Goal: Entertainment & Leisure: Consume media (video, audio)

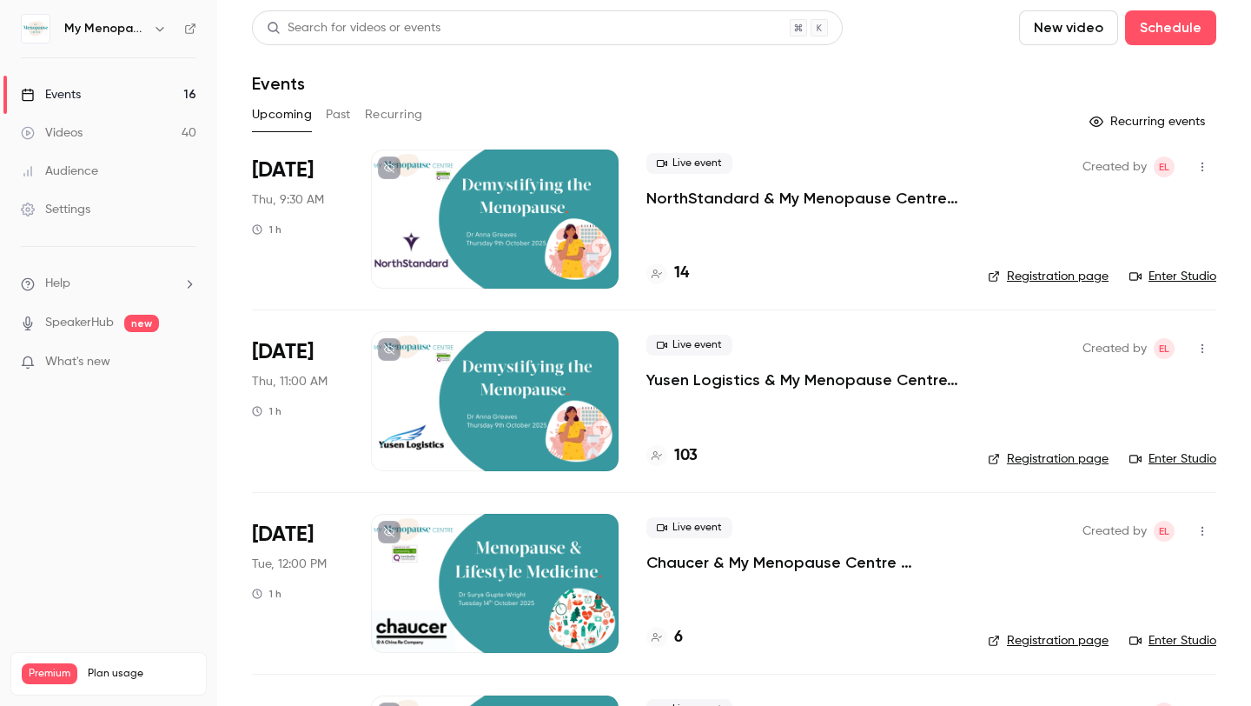
click at [334, 120] on button "Past" at bounding box center [338, 115] width 25 height 28
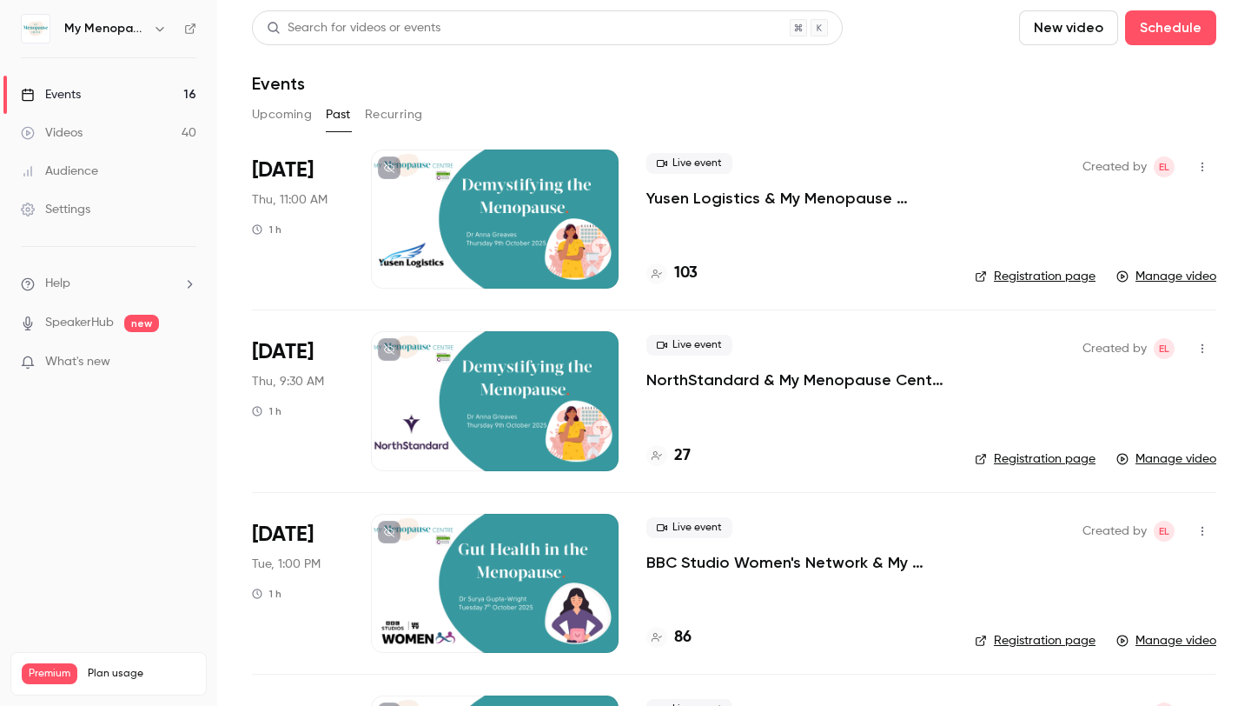
click at [301, 111] on button "Upcoming" at bounding box center [282, 115] width 60 height 28
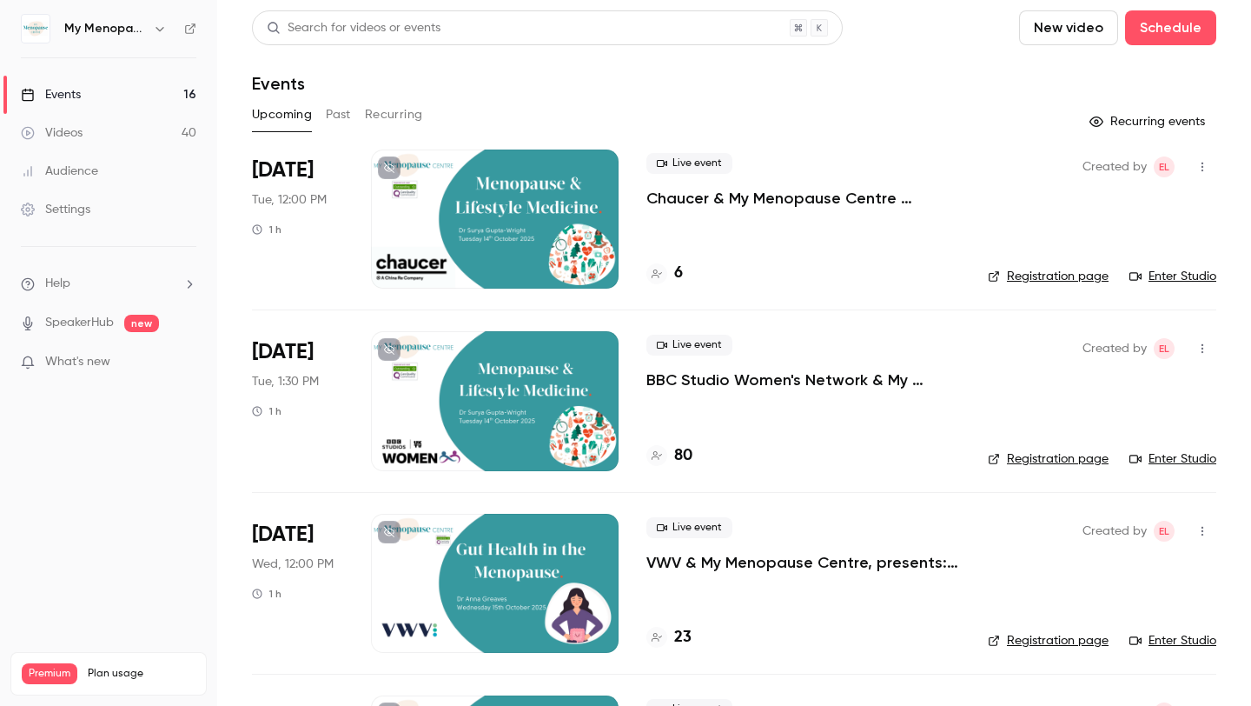
click at [342, 112] on button "Past" at bounding box center [338, 115] width 25 height 28
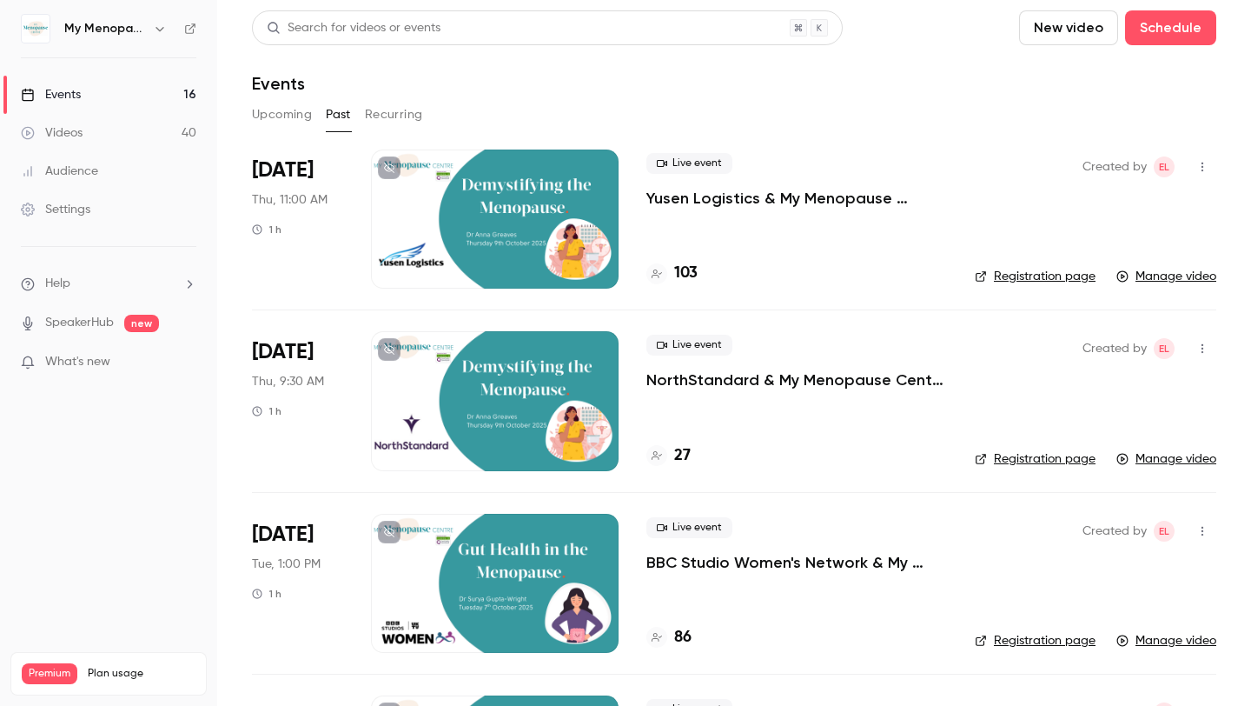
click at [465, 23] on div "Search for videos or events" at bounding box center [547, 27] width 591 height 35
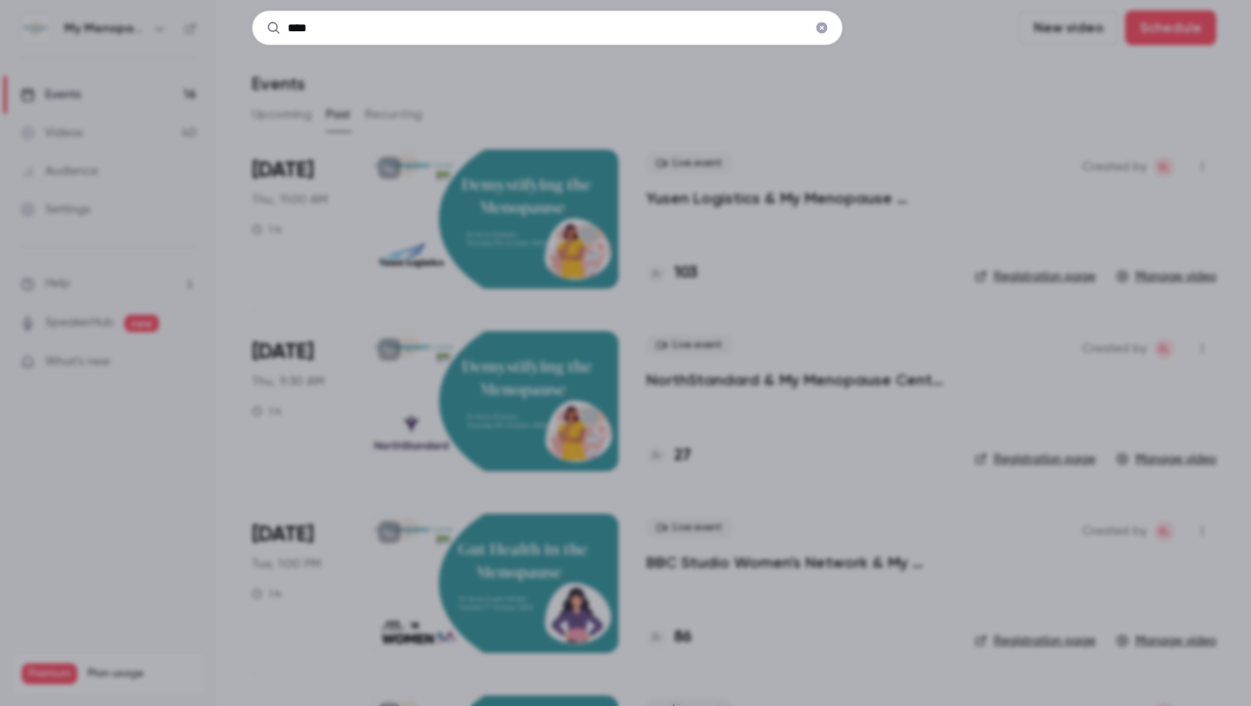
type input "****"
click at [825, 31] on icon "Clear" at bounding box center [822, 28] width 11 height 11
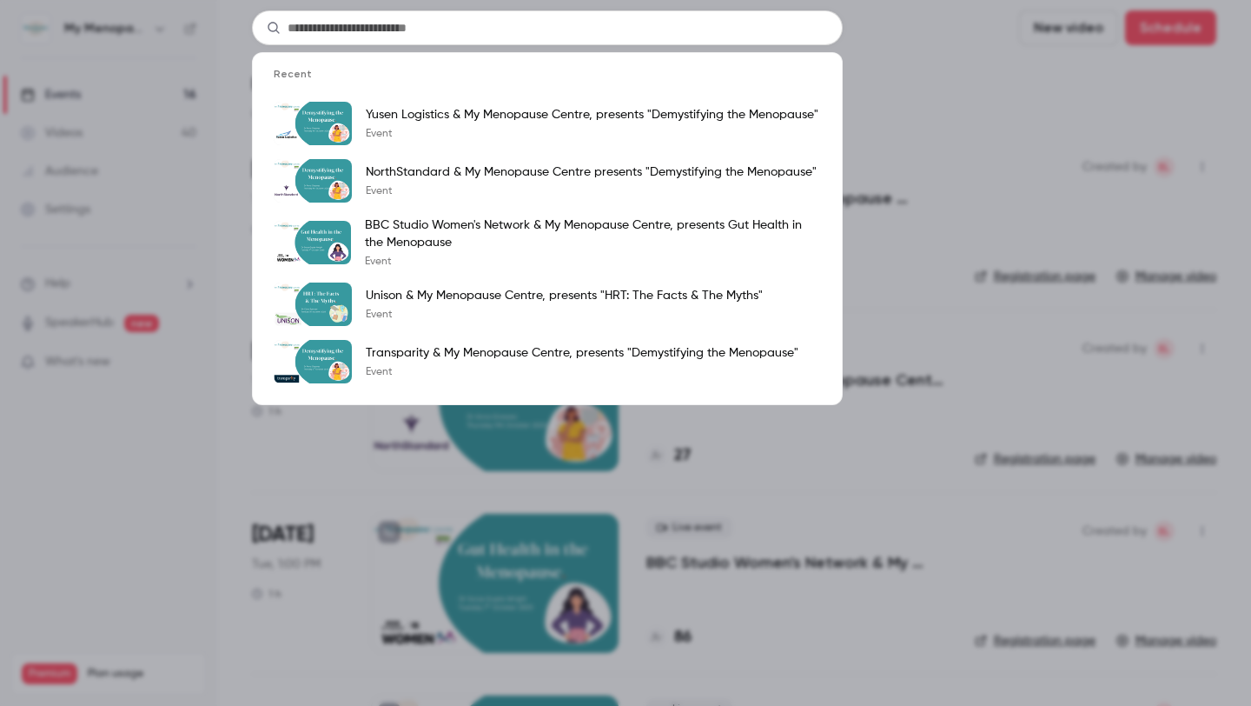
click at [491, 8] on div "Recent Yusen Logistics & My Menopause Centre, presents "Demystifying the Menopa…" at bounding box center [625, 353] width 1251 height 706
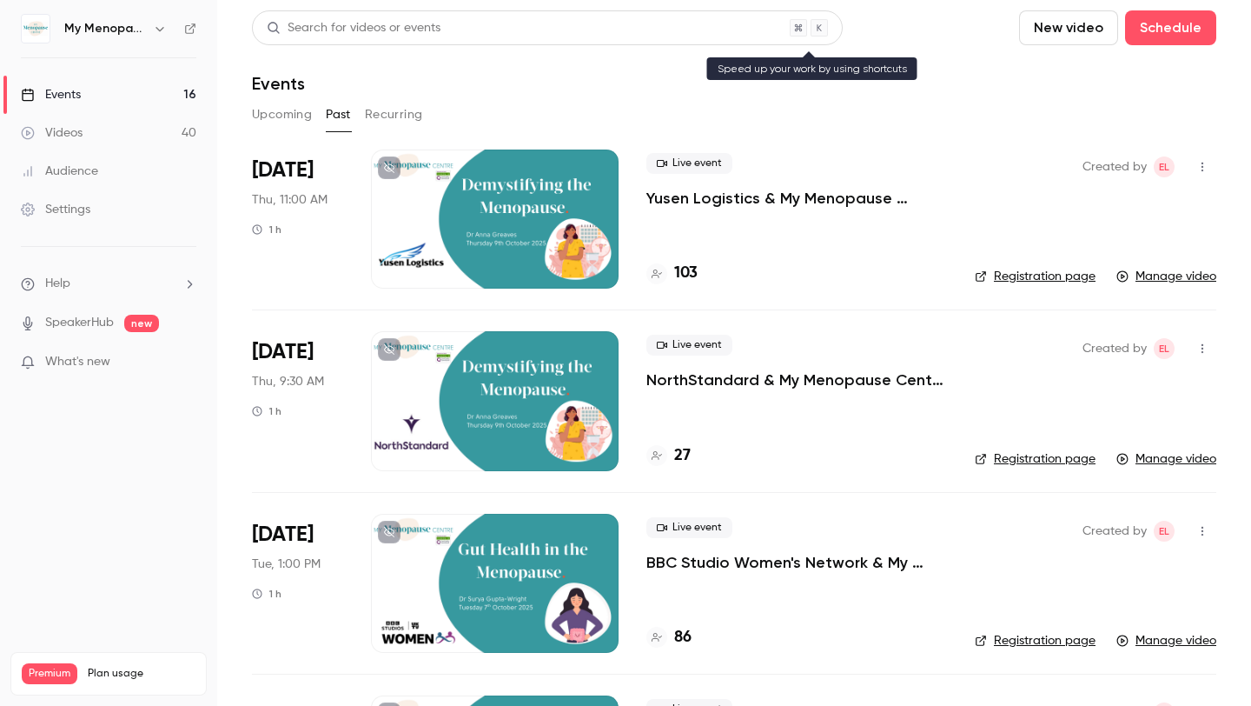
click at [470, 19] on div "Search for videos or events" at bounding box center [547, 27] width 591 height 35
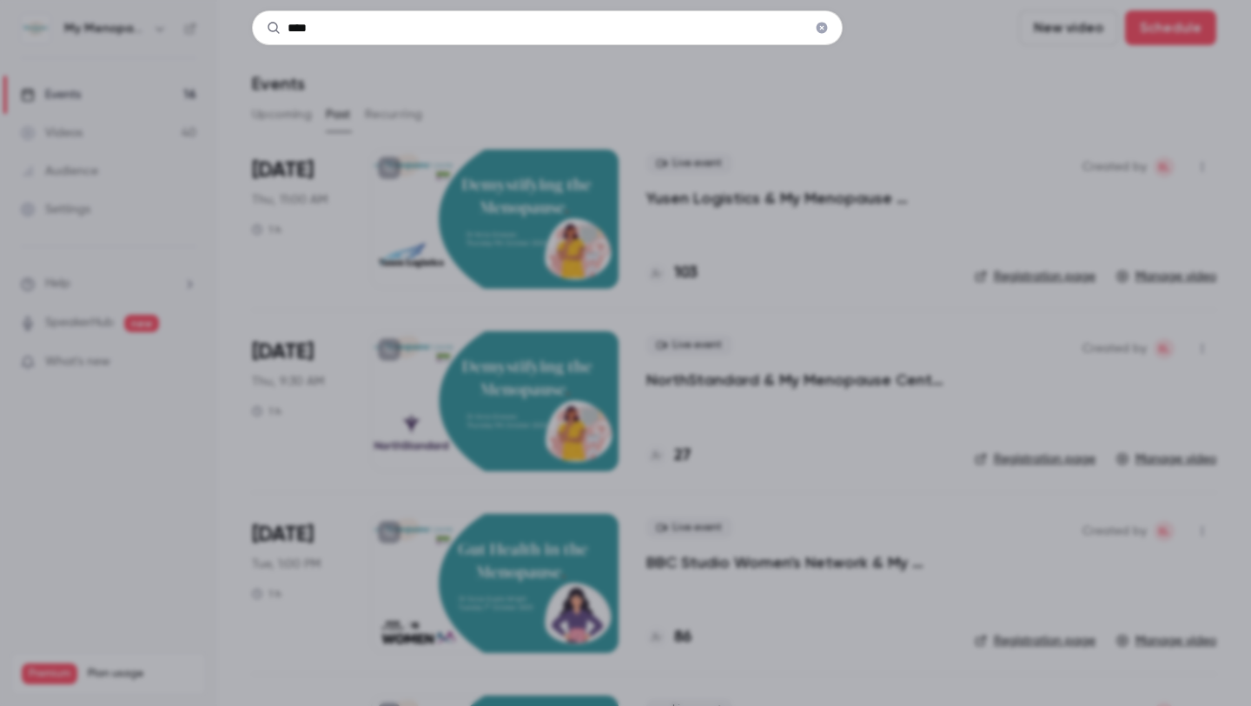
type input "****"
click at [823, 30] on icon "Clear" at bounding box center [822, 28] width 11 height 11
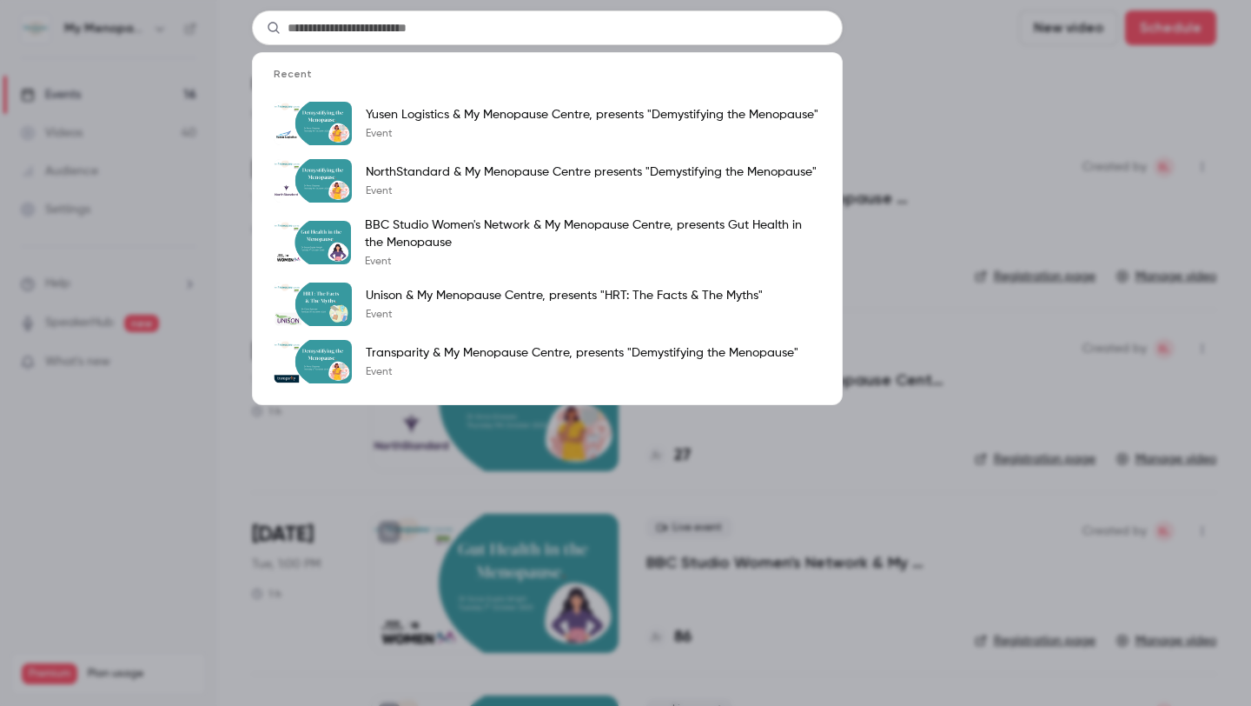
click at [936, 58] on div "Recent Yusen Logistics & My Menopause Centre, presents "Demystifying the Menopa…" at bounding box center [625, 353] width 1251 height 706
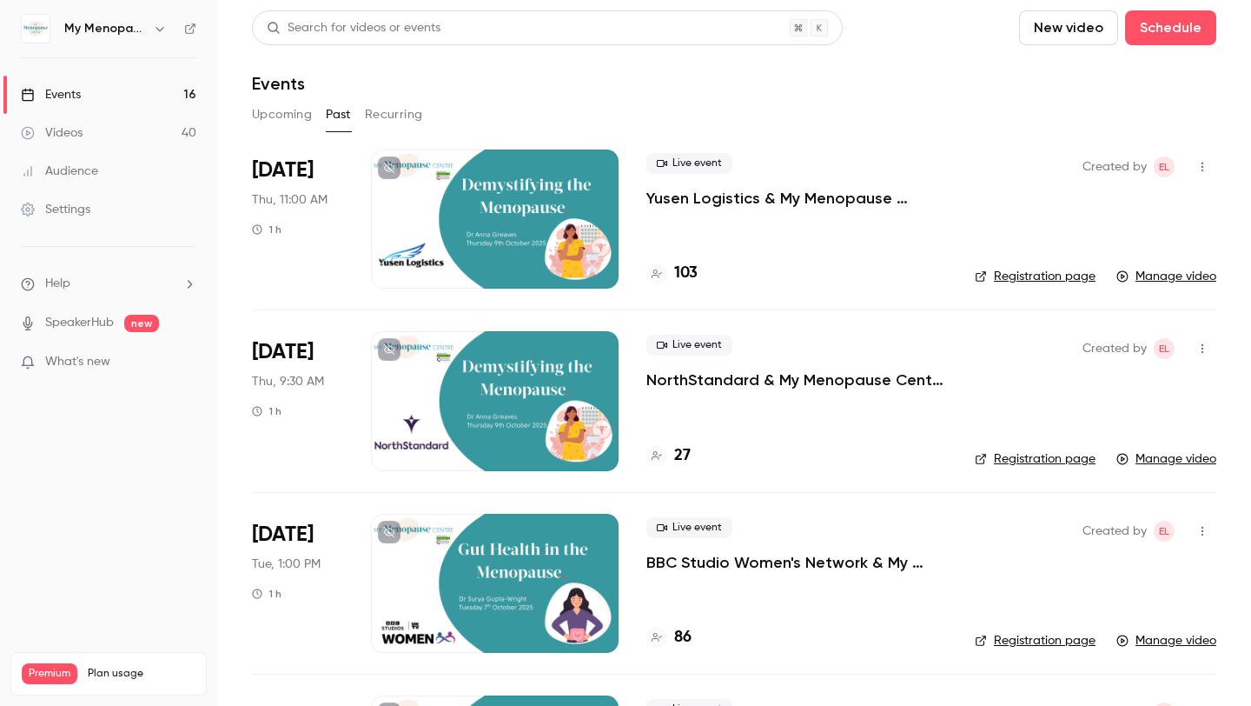
click at [78, 133] on div "Videos" at bounding box center [52, 132] width 62 height 17
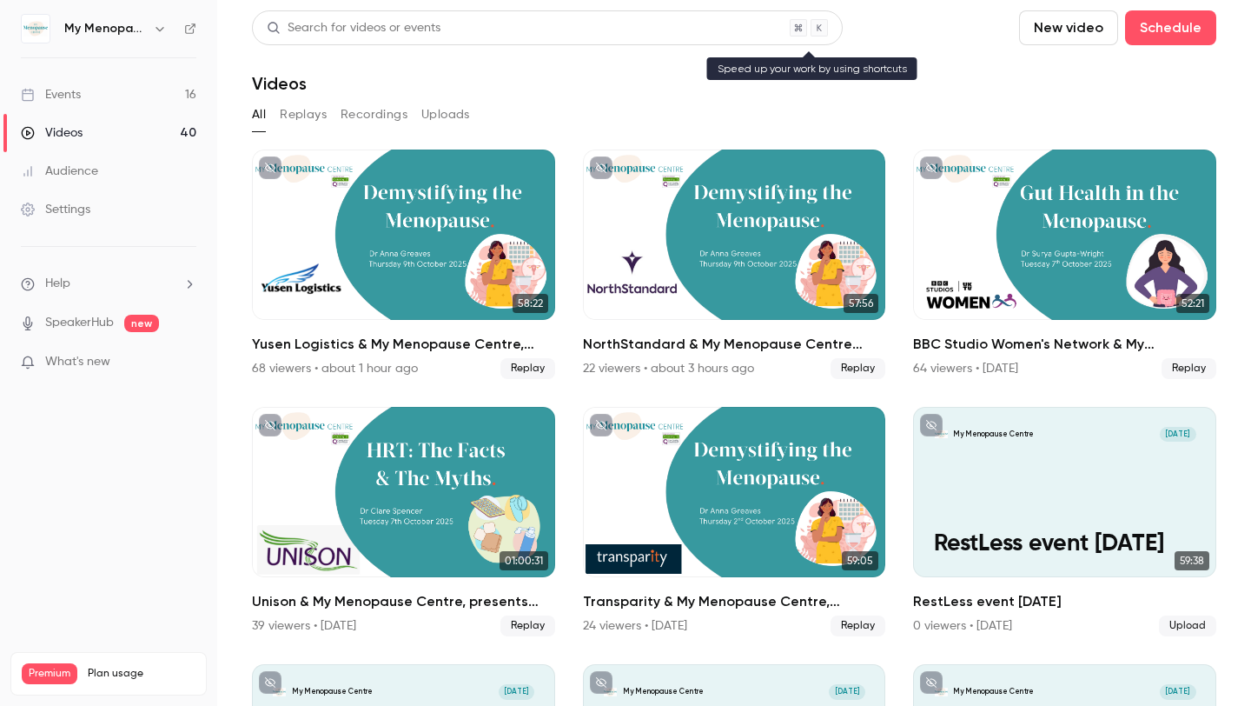
click at [365, 22] on div "Search for videos or events" at bounding box center [354, 28] width 174 height 18
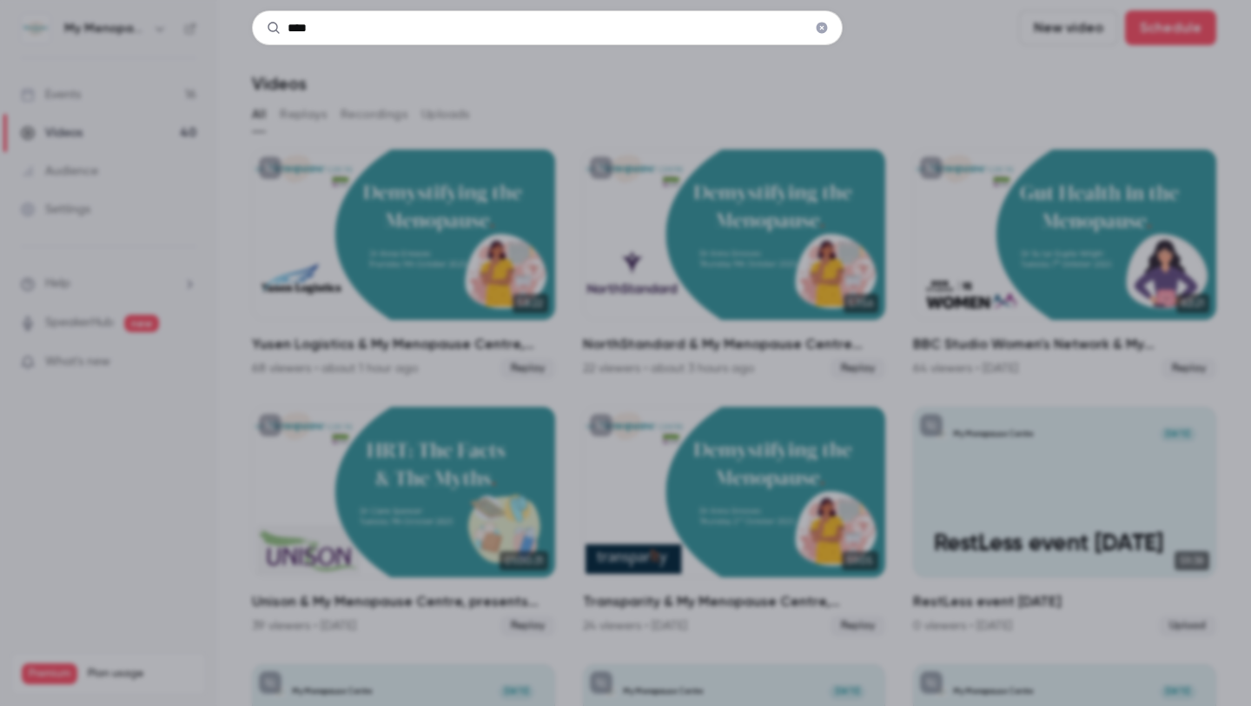
type input "****"
click at [826, 29] on icon "Clear" at bounding box center [822, 28] width 11 height 11
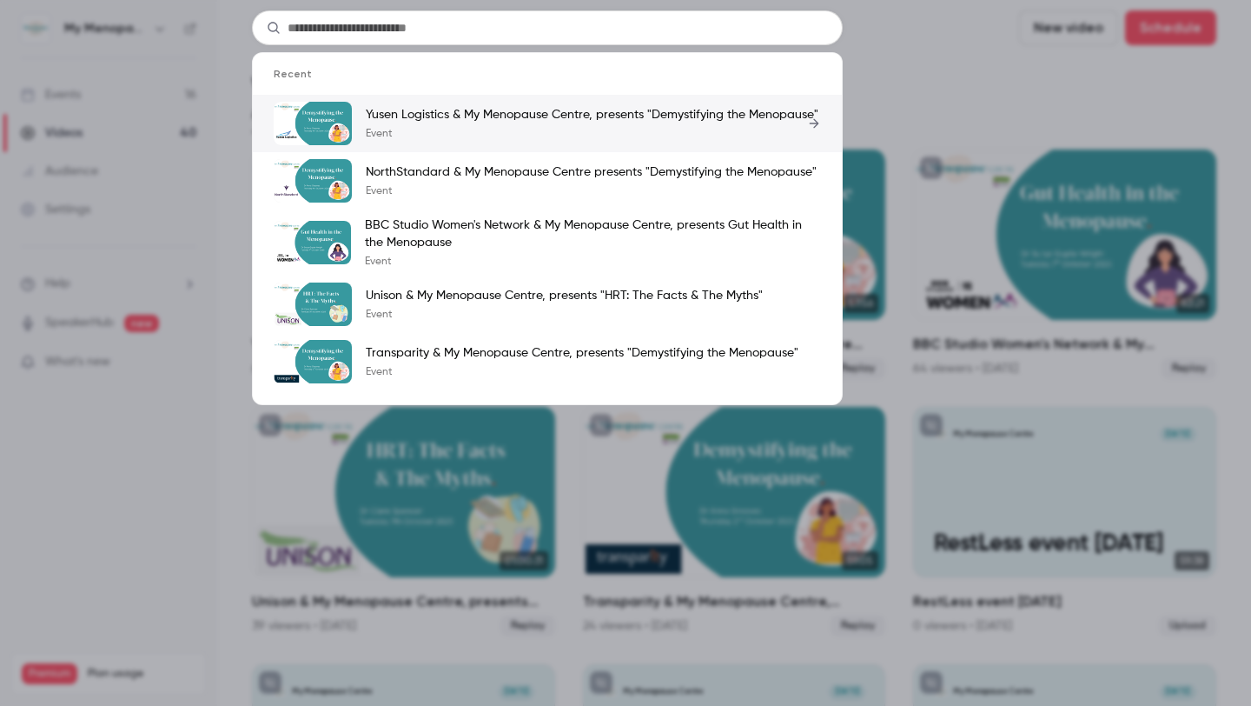
click at [672, 123] on div "Yusen Logistics & My Menopause Centre, presents "Demystifying the Menopause" Ev…" at bounding box center [592, 123] width 453 height 35
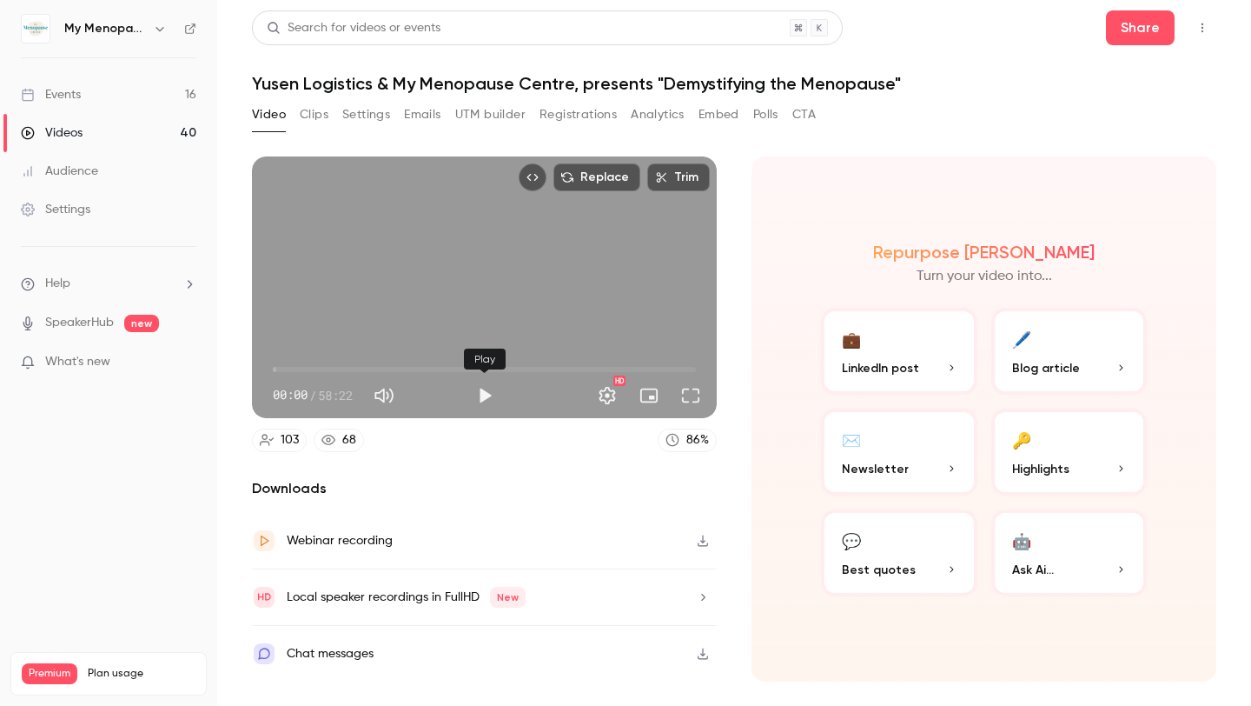
click at [479, 386] on button "Play" at bounding box center [485, 395] width 35 height 35
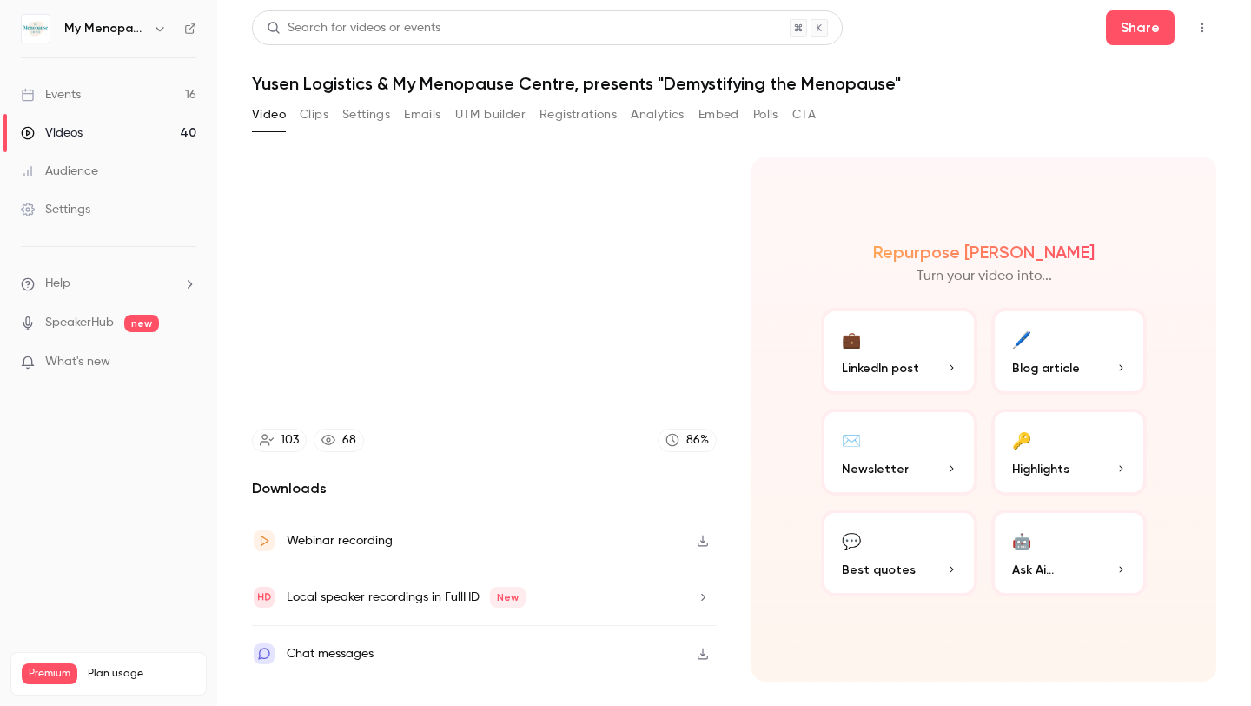
click at [703, 540] on icon "button" at bounding box center [703, 540] width 10 height 11
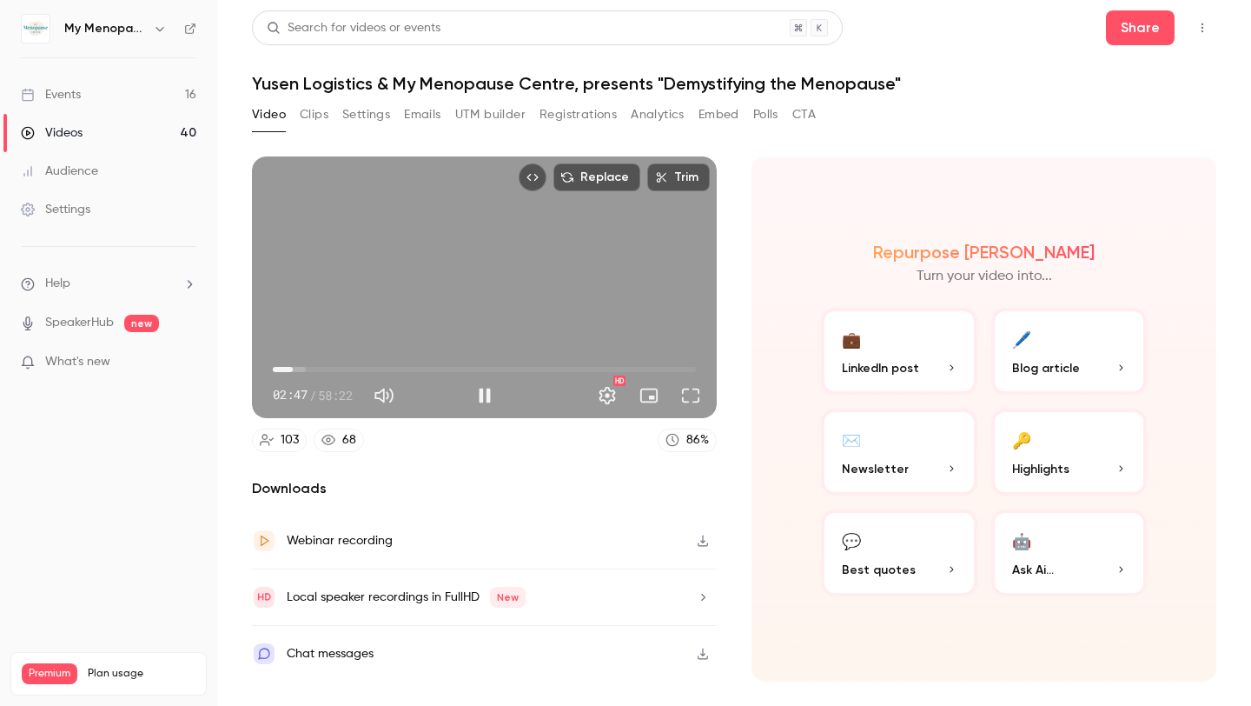
type input "*****"
type input "***"
drag, startPoint x: 450, startPoint y: 392, endPoint x: 478, endPoint y: 391, distance: 27.8
click at [478, 391] on div "02:48 02:48 / 58:22 HD" at bounding box center [484, 381] width 465 height 73
click at [483, 395] on button "Pause" at bounding box center [485, 395] width 35 height 35
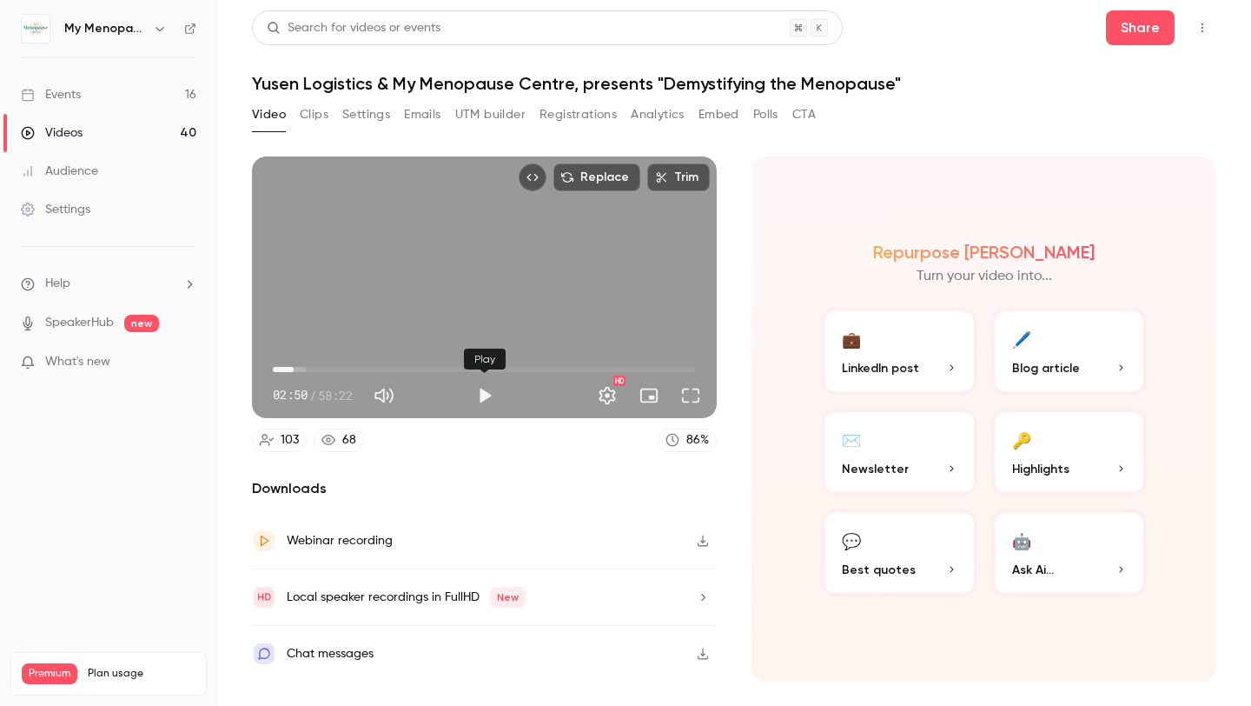
click at [488, 355] on body "My Menopause Centre Events 16 Videos 40 Audience Settings Help SpeakerHub new W…" at bounding box center [625, 353] width 1251 height 706
click at [484, 391] on button "Play" at bounding box center [485, 395] width 35 height 35
drag, startPoint x: 482, startPoint y: 392, endPoint x: 515, endPoint y: 388, distance: 32.4
click at [515, 388] on div "02:51 02:51 / 58:22 HD" at bounding box center [484, 381] width 465 height 73
drag, startPoint x: 486, startPoint y: 395, endPoint x: 513, endPoint y: 395, distance: 26.9
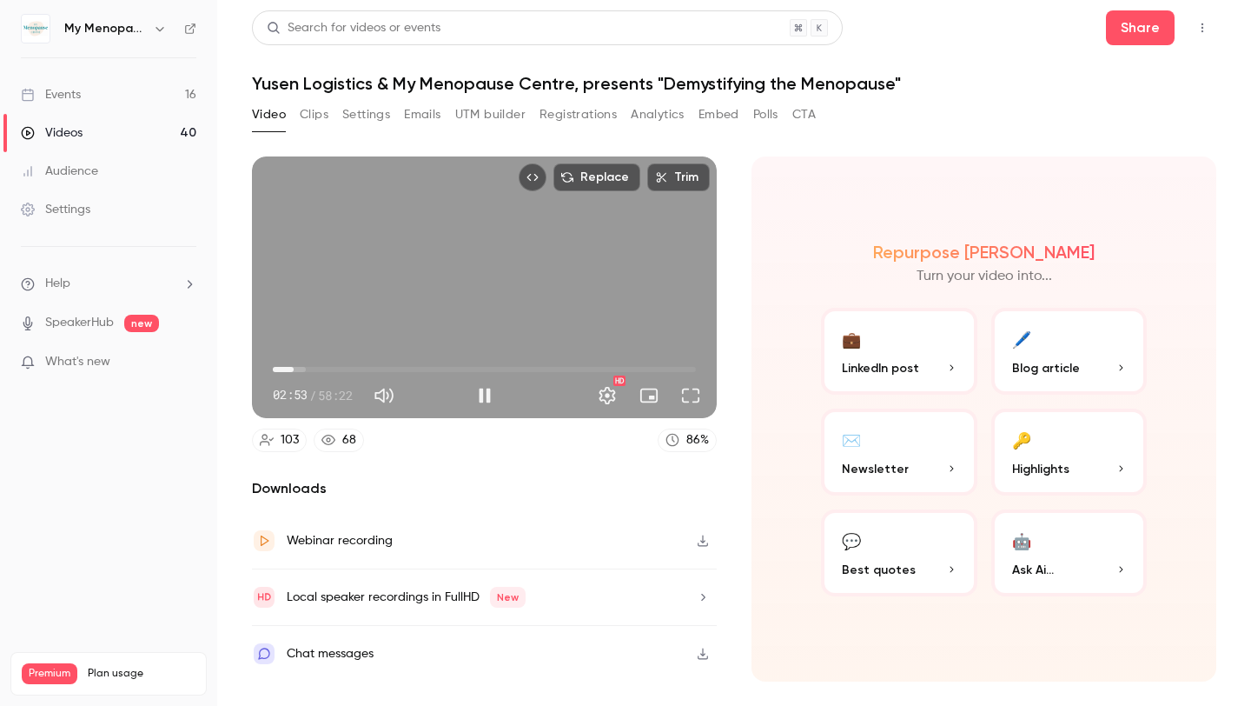
click at [513, 395] on div "02:53 02:53 / 58:22 HD" at bounding box center [484, 381] width 465 height 73
drag, startPoint x: 300, startPoint y: 368, endPoint x: 366, endPoint y: 367, distance: 66.1
click at [358, 367] on span "11:23" at bounding box center [355, 369] width 5 height 5
click at [366, 367] on span "12:49" at bounding box center [365, 369] width 5 height 5
drag, startPoint x: 366, startPoint y: 367, endPoint x: 381, endPoint y: 367, distance: 14.8
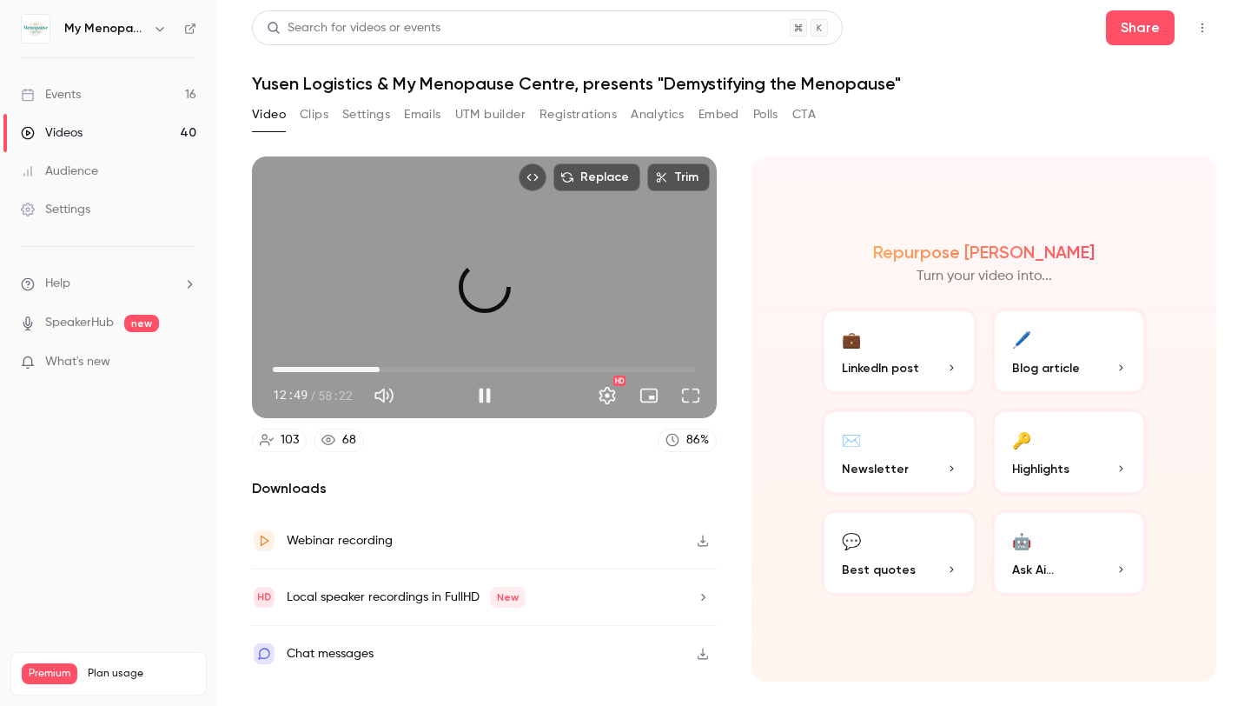
click at [381, 367] on span "14:44" at bounding box center [379, 369] width 5 height 5
drag, startPoint x: 381, startPoint y: 367, endPoint x: 395, endPoint y: 367, distance: 14.8
click at [394, 367] on span "16:18" at bounding box center [390, 369] width 5 height 5
drag, startPoint x: 395, startPoint y: 367, endPoint x: 408, endPoint y: 367, distance: 13.0
click at [408, 367] on span "18:41" at bounding box center [408, 369] width 5 height 5
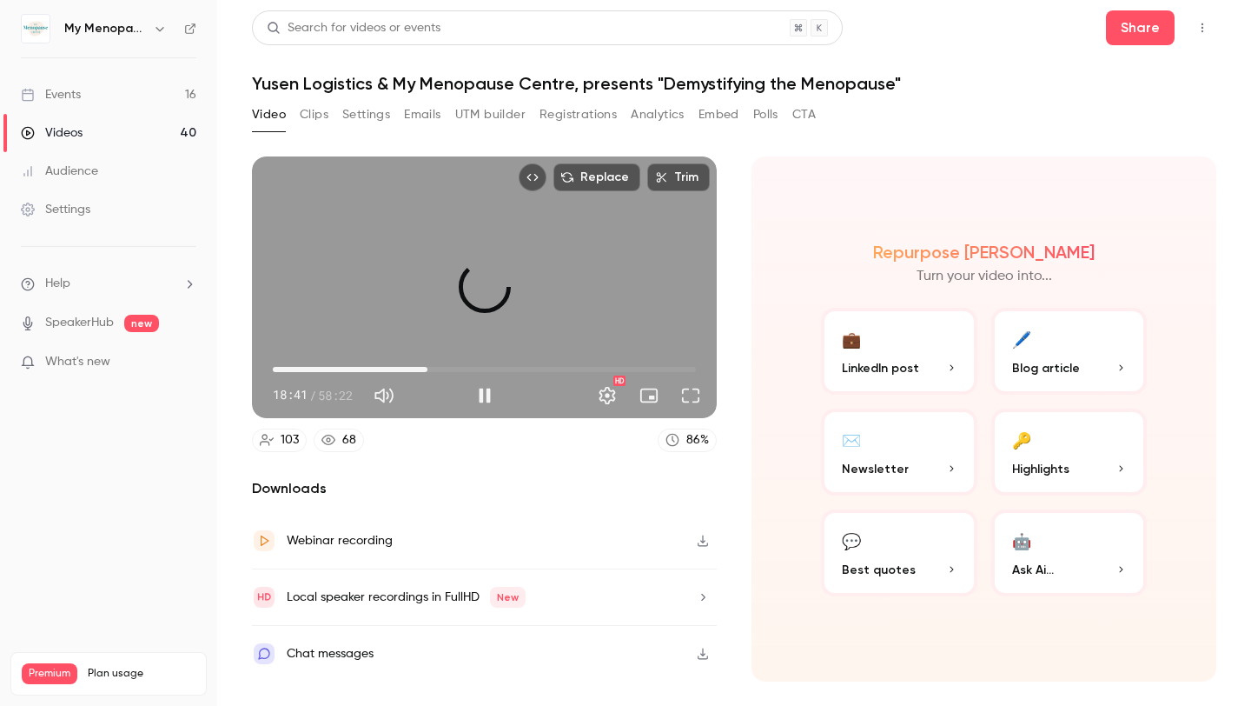
drag, startPoint x: 408, startPoint y: 367, endPoint x: 428, endPoint y: 367, distance: 19.1
click at [428, 367] on span "21:20" at bounding box center [427, 369] width 5 height 5
drag, startPoint x: 428, startPoint y: 367, endPoint x: 462, endPoint y: 367, distance: 34.8
click at [459, 367] on span "25:17" at bounding box center [456, 369] width 5 height 5
drag, startPoint x: 462, startPoint y: 367, endPoint x: 499, endPoint y: 367, distance: 36.5
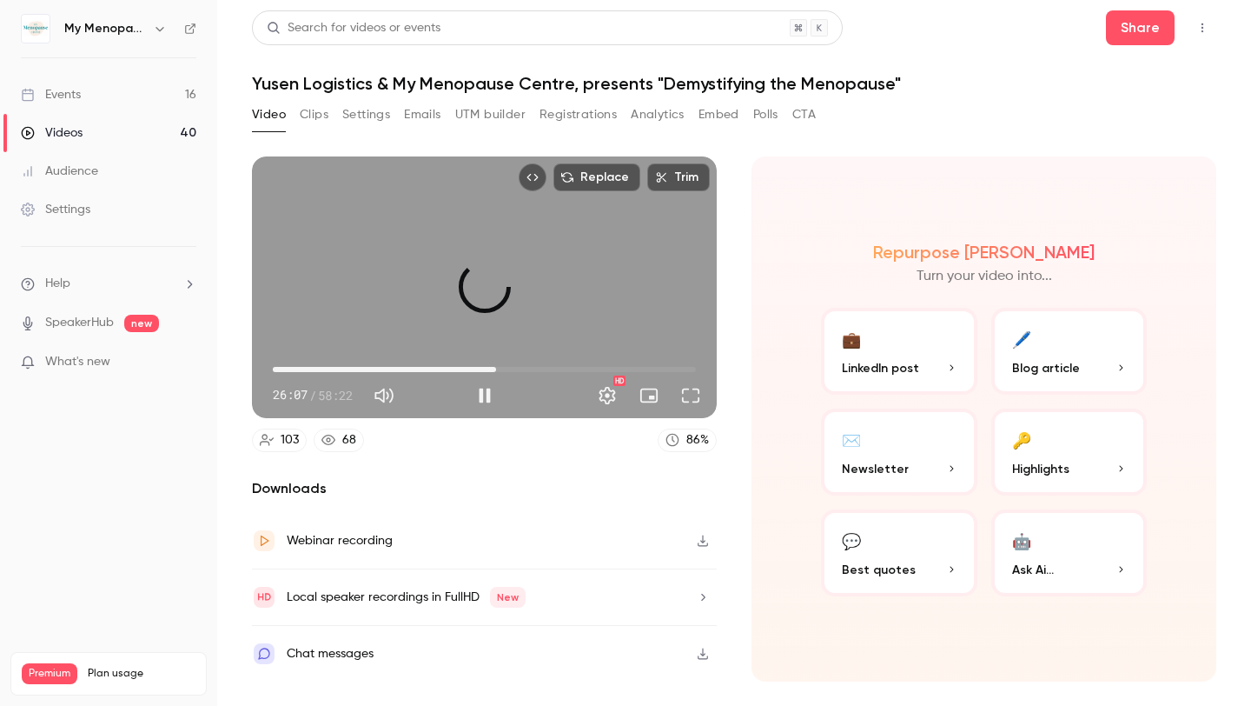
click at [499, 367] on span "30:48" at bounding box center [496, 369] width 5 height 5
click at [494, 367] on span "30:48" at bounding box center [496, 369] width 5 height 5
drag, startPoint x: 494, startPoint y: 367, endPoint x: 506, endPoint y: 367, distance: 12.2
click at [506, 367] on span "32:07" at bounding box center [505, 369] width 5 height 5
click at [508, 367] on span "32:07" at bounding box center [505, 369] width 5 height 5
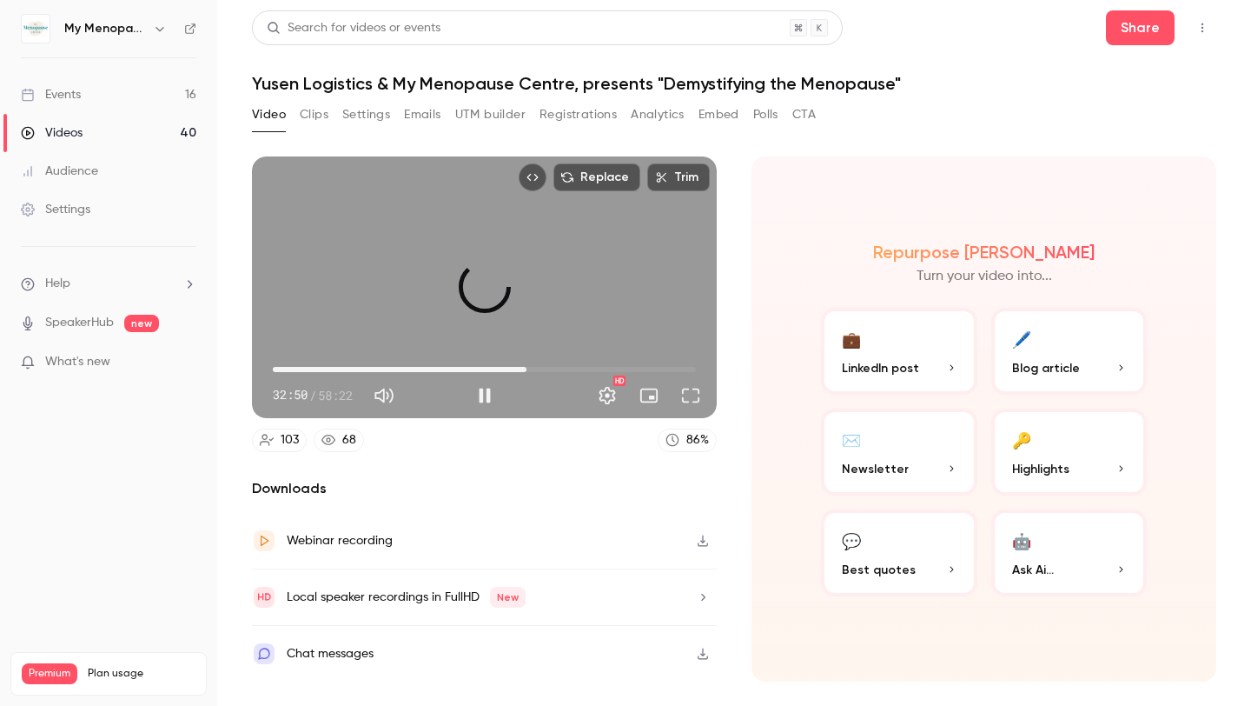
drag, startPoint x: 511, startPoint y: 367, endPoint x: 527, endPoint y: 367, distance: 15.6
click at [527, 367] on span "34:59" at bounding box center [526, 369] width 5 height 5
drag, startPoint x: 527, startPoint y: 367, endPoint x: 544, endPoint y: 367, distance: 17.4
click at [543, 367] on span "36:54" at bounding box center [540, 369] width 5 height 5
drag, startPoint x: 544, startPoint y: 367, endPoint x: 556, endPoint y: 367, distance: 12.2
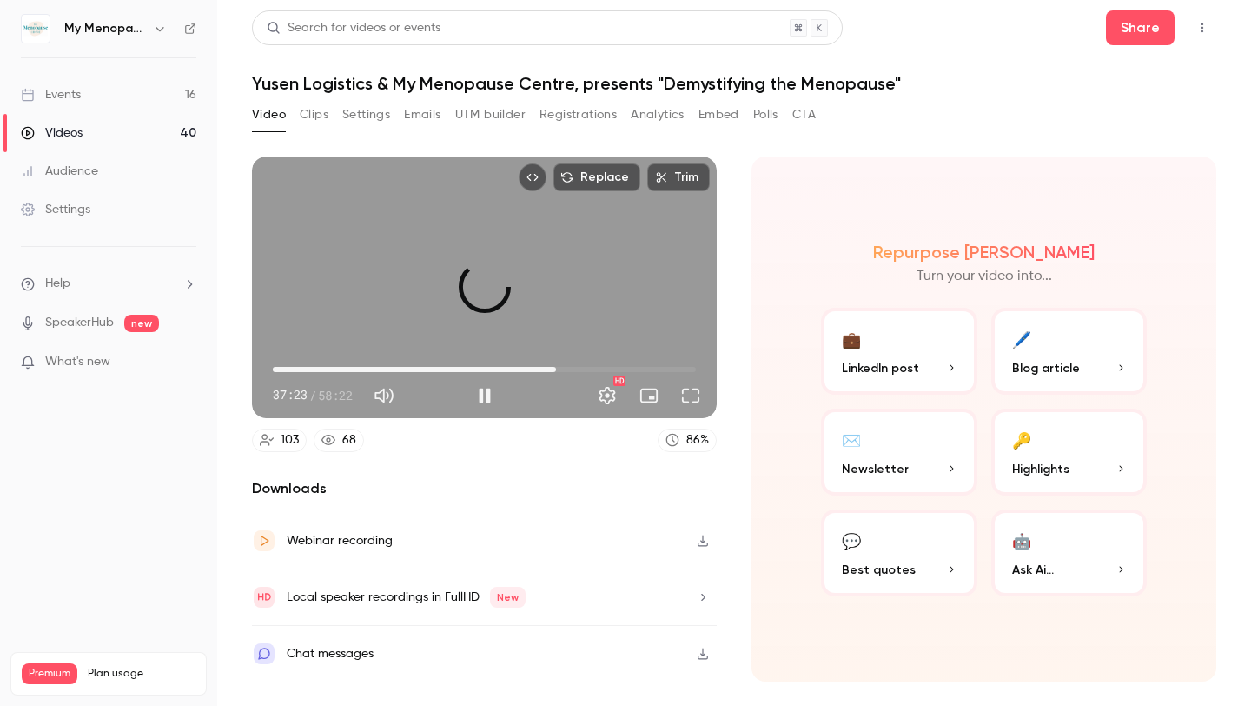
click at [556, 367] on span "39:04" at bounding box center [556, 369] width 5 height 5
click at [561, 367] on span "39:18" at bounding box center [557, 369] width 5 height 5
drag, startPoint x: 565, startPoint y: 367, endPoint x: 583, endPoint y: 367, distance: 18.3
click at [583, 367] on span "42:47" at bounding box center [583, 369] width 5 height 5
drag, startPoint x: 583, startPoint y: 366, endPoint x: 572, endPoint y: 366, distance: 11.3
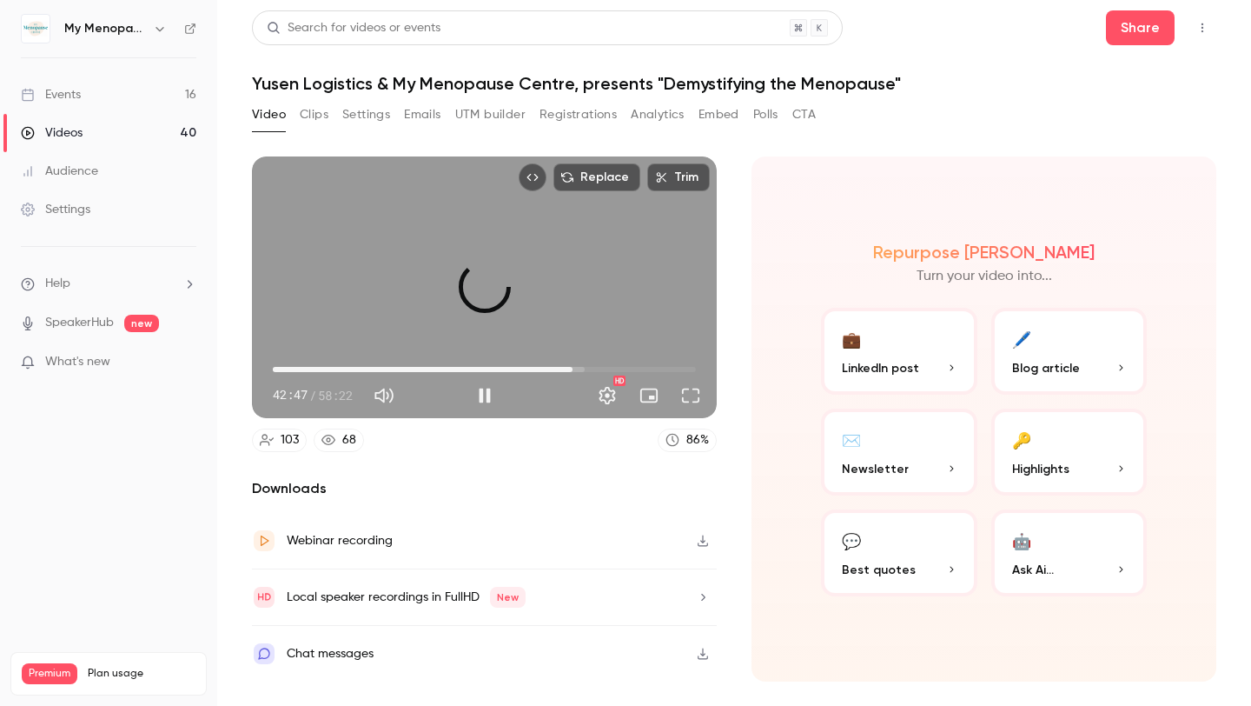
click at [572, 367] on span "41:20" at bounding box center [572, 369] width 5 height 5
drag, startPoint x: 572, startPoint y: 366, endPoint x: 581, endPoint y: 366, distance: 9.6
click at [581, 367] on span "42:25" at bounding box center [580, 369] width 5 height 5
drag, startPoint x: 581, startPoint y: 364, endPoint x: 590, endPoint y: 364, distance: 9.6
click at [583, 367] on span "42:25" at bounding box center [580, 369] width 5 height 5
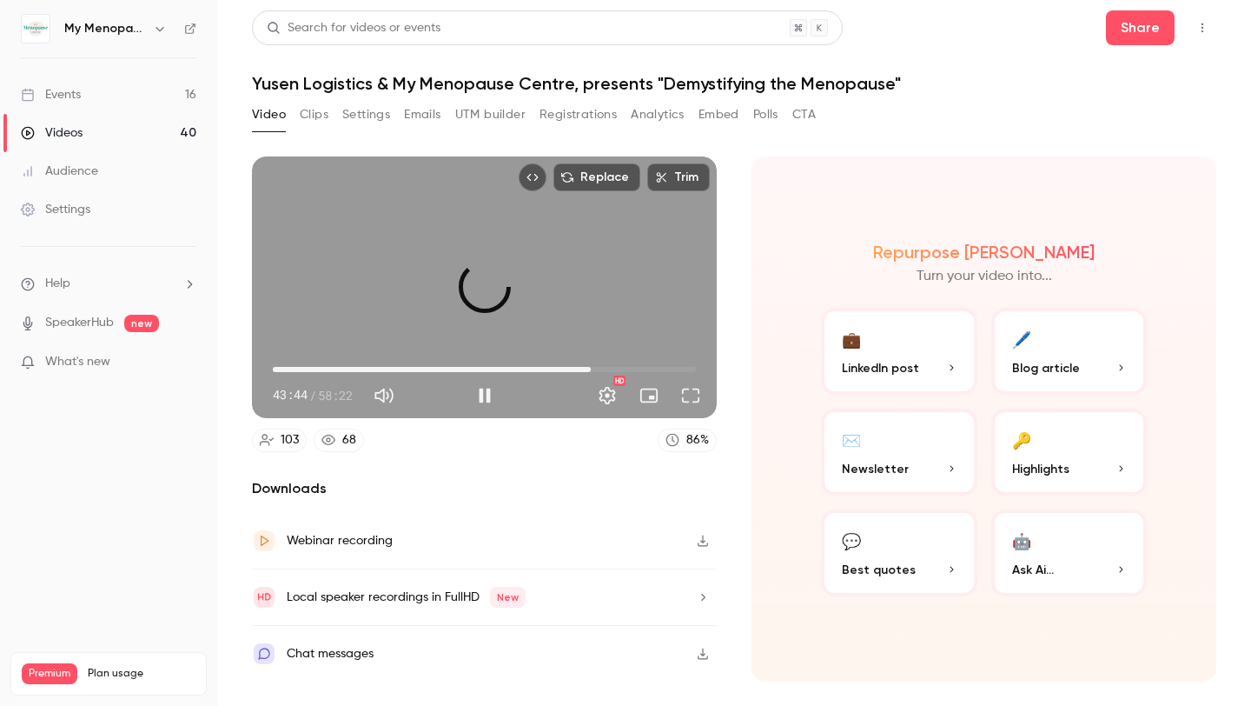
click at [594, 367] on span "43:51" at bounding box center [590, 369] width 5 height 5
click at [607, 367] on span "46:01" at bounding box center [606, 369] width 5 height 5
drag, startPoint x: 607, startPoint y: 364, endPoint x: 619, endPoint y: 364, distance: 12.2
click at [617, 367] on span "47:06" at bounding box center [614, 369] width 5 height 5
drag, startPoint x: 619, startPoint y: 364, endPoint x: 635, endPoint y: 364, distance: 16.5
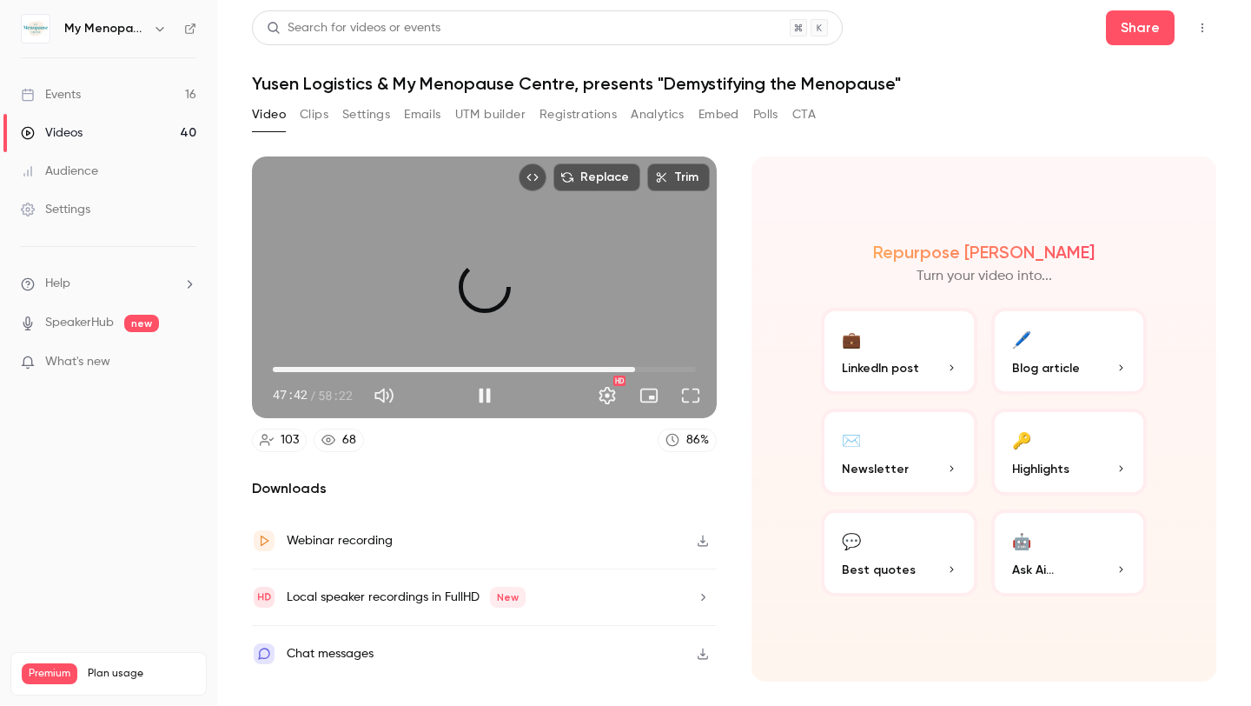
click at [635, 367] on span "49:58" at bounding box center [635, 369] width 5 height 5
drag, startPoint x: 635, startPoint y: 364, endPoint x: 646, endPoint y: 364, distance: 10.4
click at [646, 367] on span "51:24" at bounding box center [645, 369] width 5 height 5
drag, startPoint x: 646, startPoint y: 364, endPoint x: 658, endPoint y: 364, distance: 12.2
click at [658, 367] on span "52:44" at bounding box center [655, 369] width 5 height 5
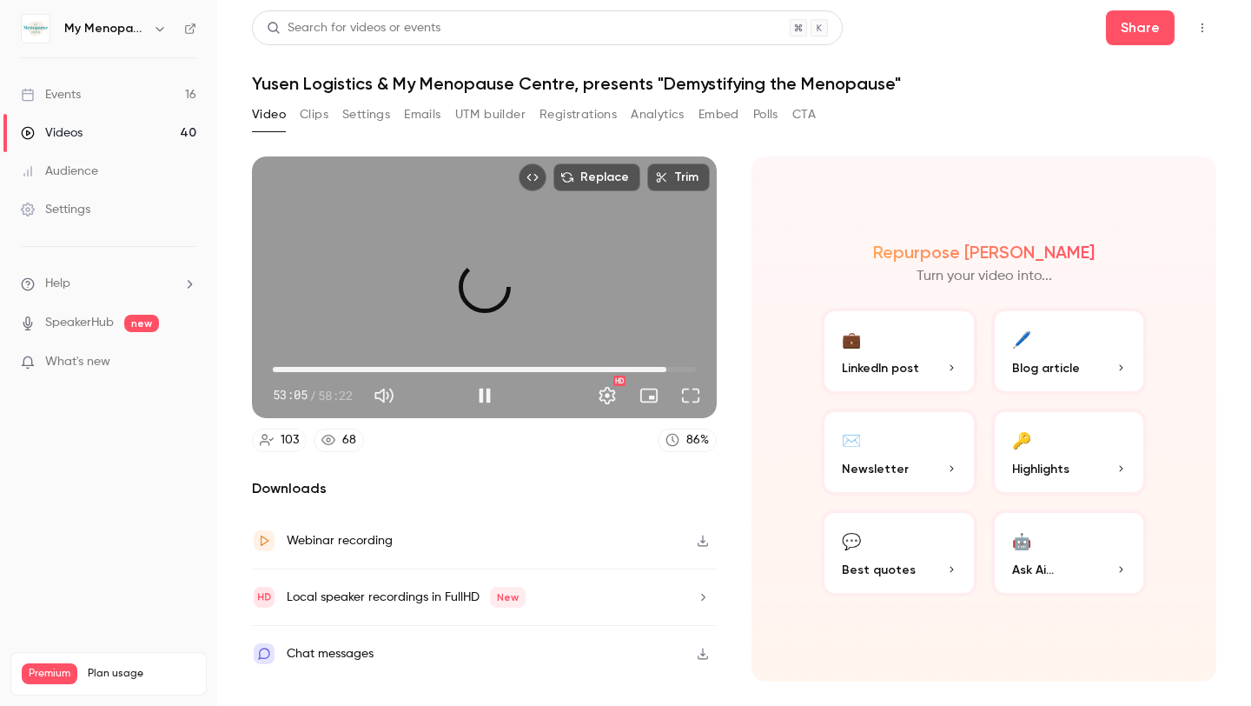
click at [667, 367] on span "54:17" at bounding box center [666, 369] width 5 height 5
click at [668, 367] on span "54:31" at bounding box center [668, 369] width 5 height 5
click at [673, 367] on span "55:07" at bounding box center [672, 369] width 5 height 5
click at [681, 367] on span "56:19" at bounding box center [681, 369] width 5 height 5
drag, startPoint x: 681, startPoint y: 364, endPoint x: 667, endPoint y: 364, distance: 13.9
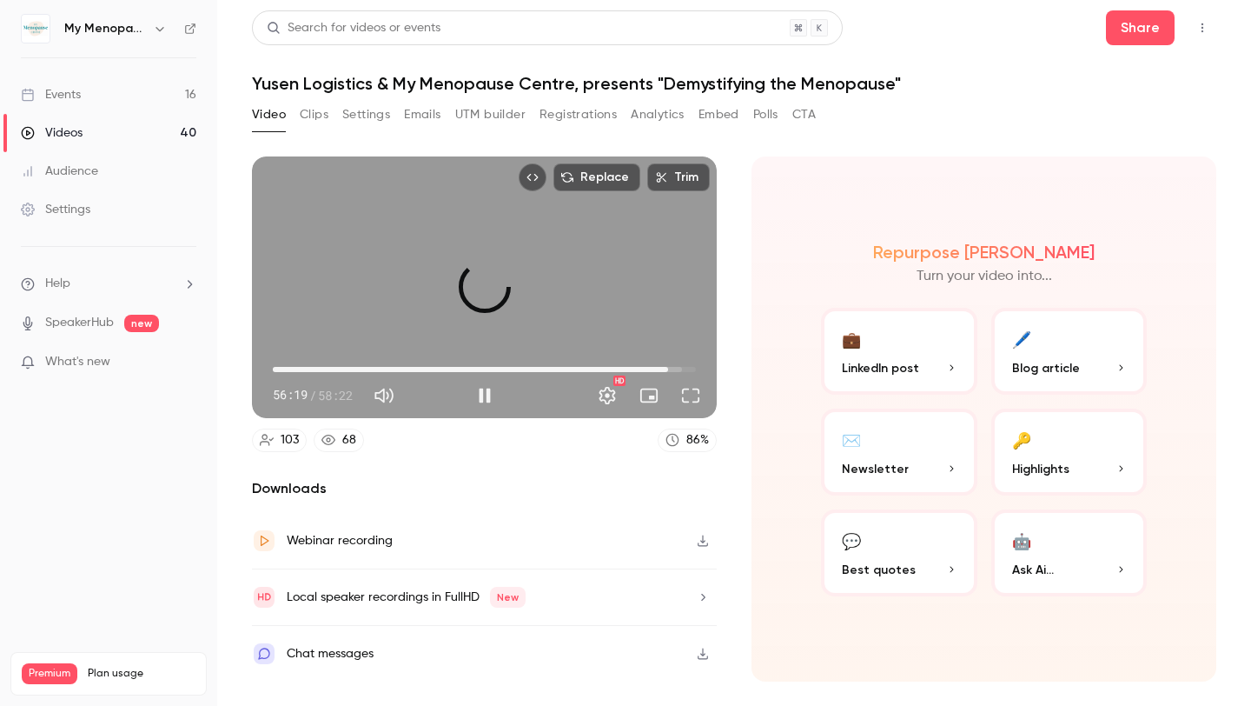
click at [667, 367] on span "54:31" at bounding box center [668, 369] width 5 height 5
click at [670, 367] on span "54:39" at bounding box center [669, 369] width 5 height 5
click at [674, 367] on span "55:15" at bounding box center [673, 369] width 5 height 5
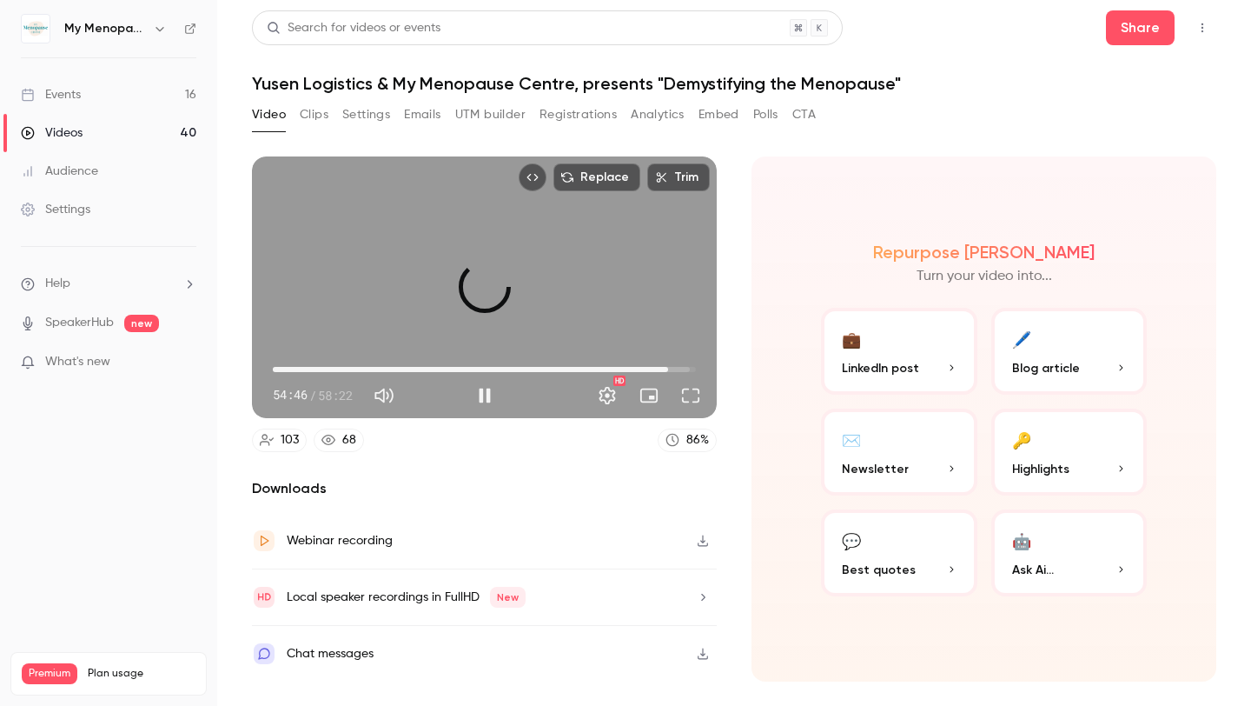
click at [668, 367] on span "54:31" at bounding box center [668, 369] width 5 height 5
drag, startPoint x: 668, startPoint y: 367, endPoint x: 681, endPoint y: 367, distance: 13.0
click at [681, 367] on span "56:19" at bounding box center [681, 369] width 5 height 5
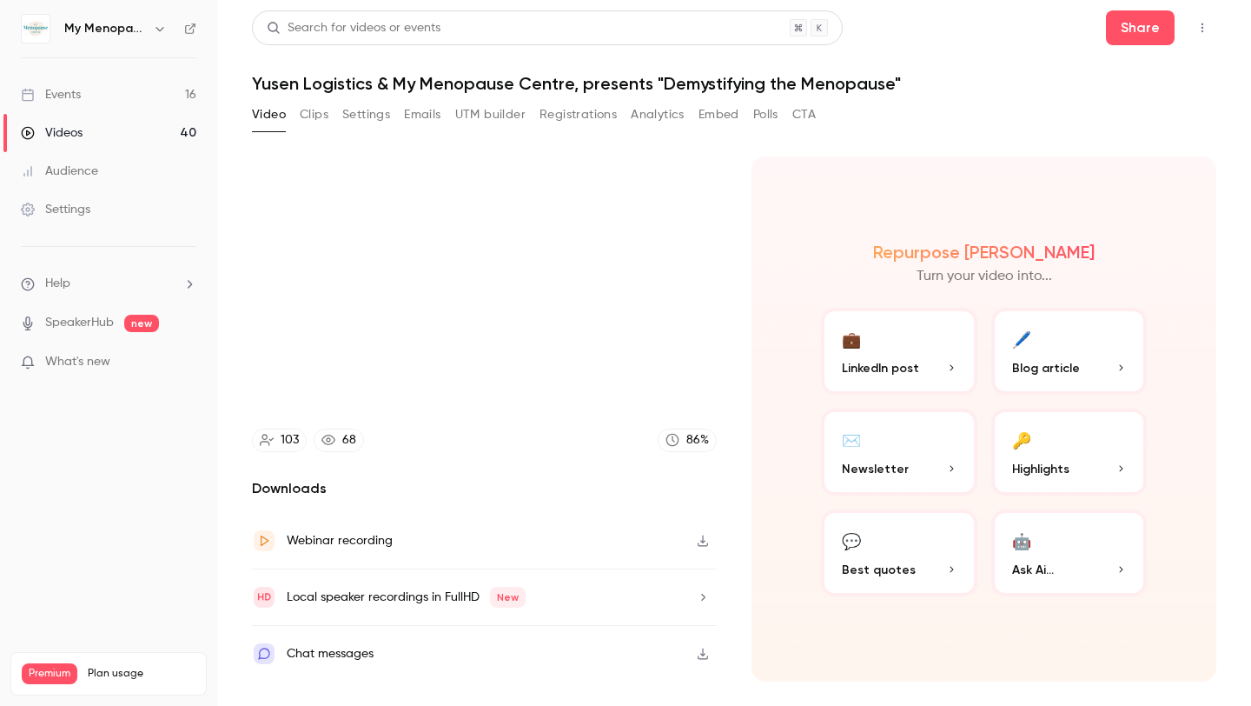
click at [62, 28] on div "My Menopause Centre" at bounding box center [109, 29] width 176 height 30
type input "******"
click at [62, 104] on link "Events 16" at bounding box center [108, 95] width 217 height 38
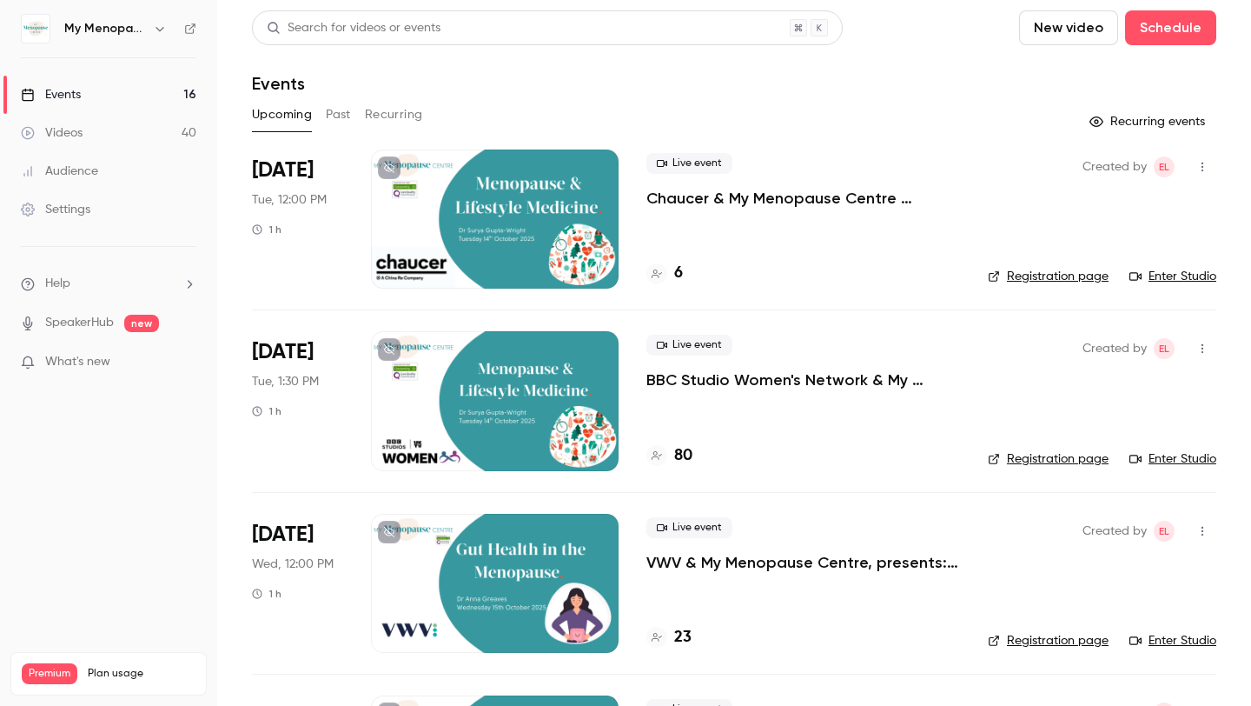
click at [91, 95] on link "Events 16" at bounding box center [108, 95] width 217 height 38
